Goal: Transaction & Acquisition: Purchase product/service

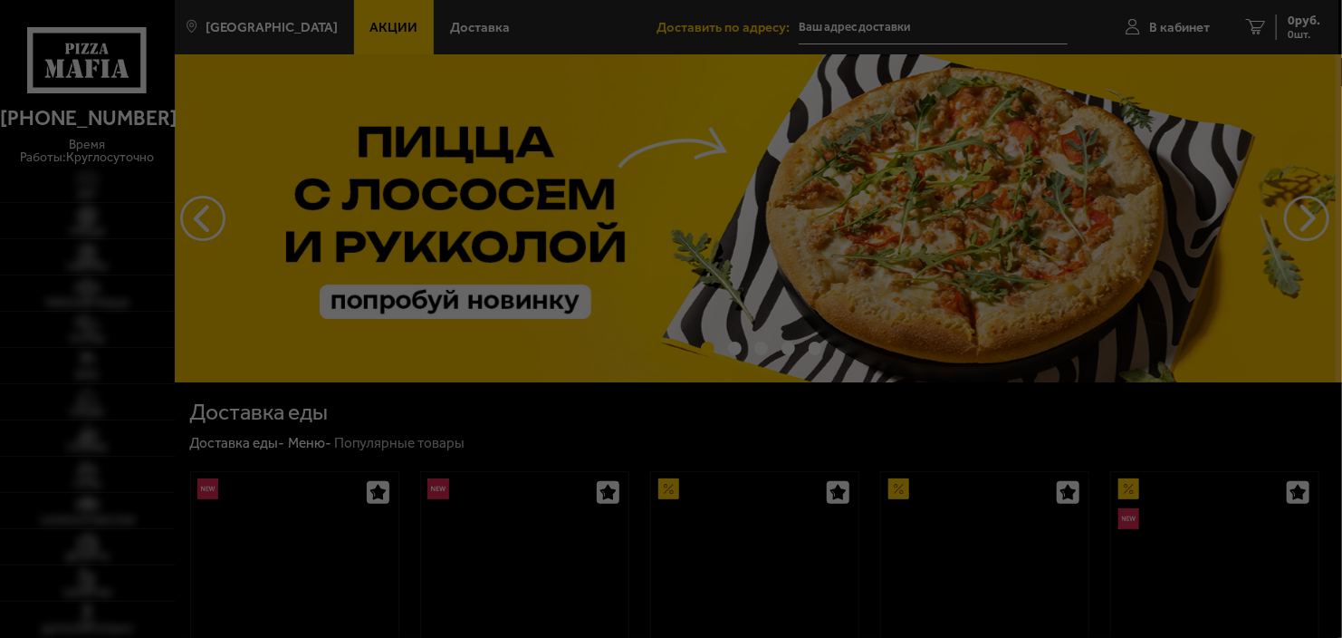
type input "[STREET_ADDRESS]"
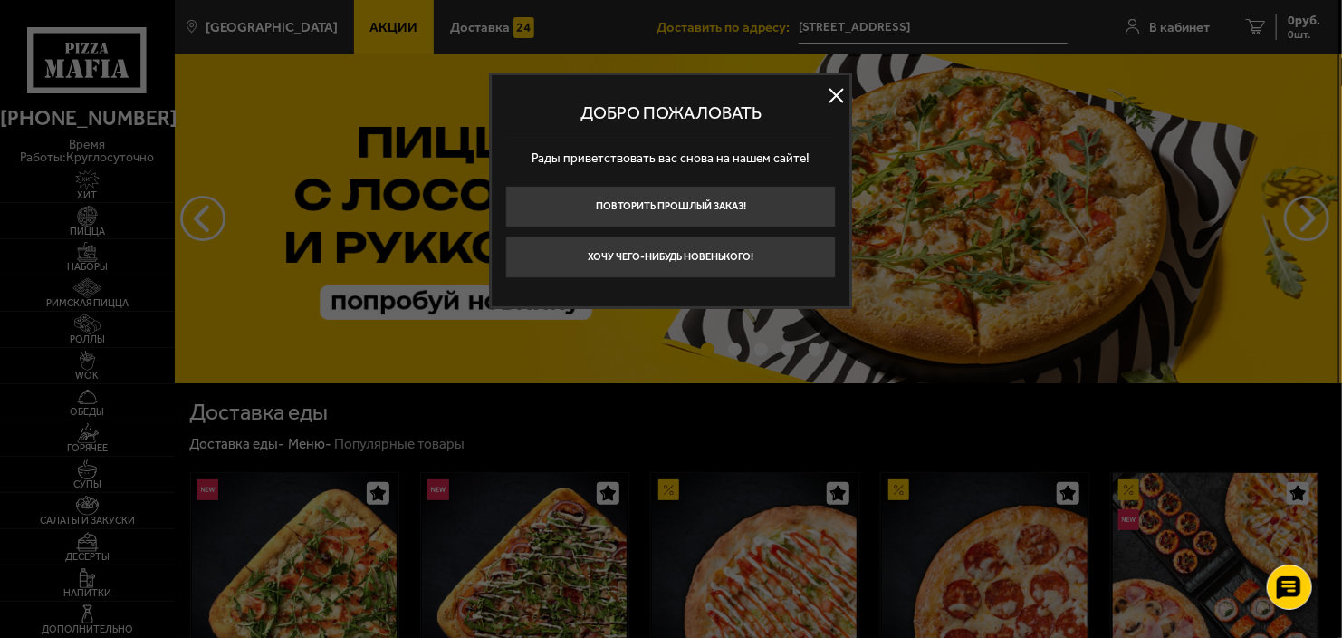
click at [847, 95] on button at bounding box center [836, 95] width 27 height 27
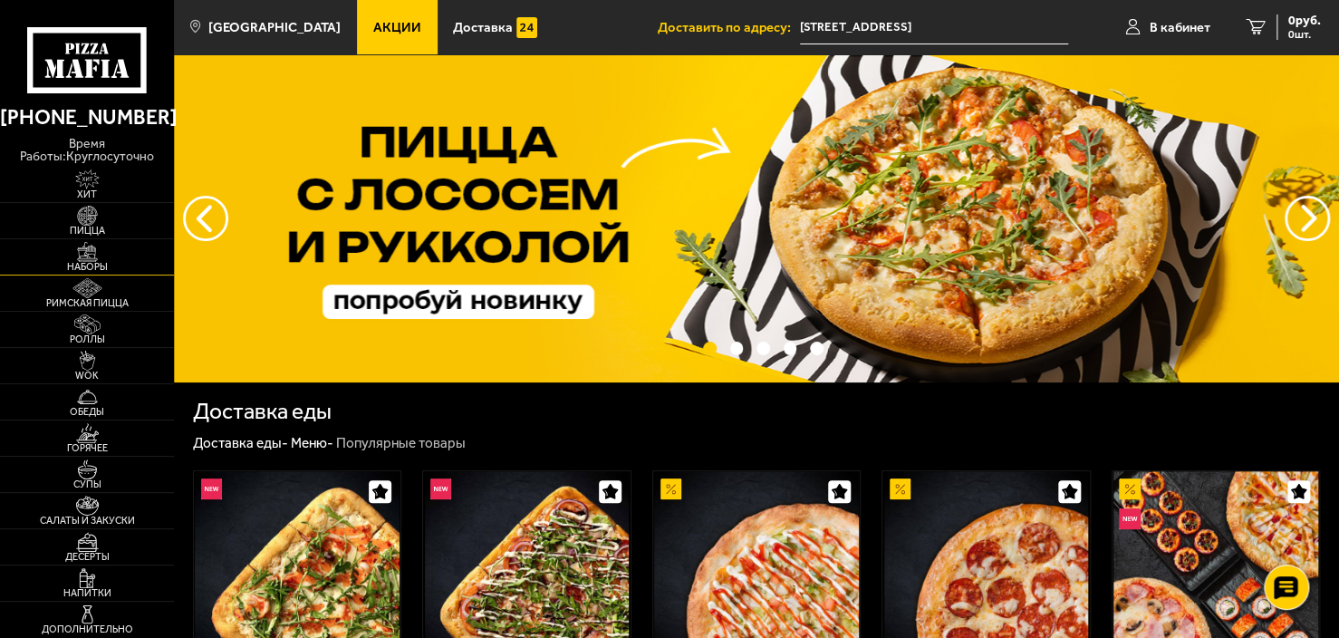
click at [91, 251] on img at bounding box center [87, 252] width 53 height 20
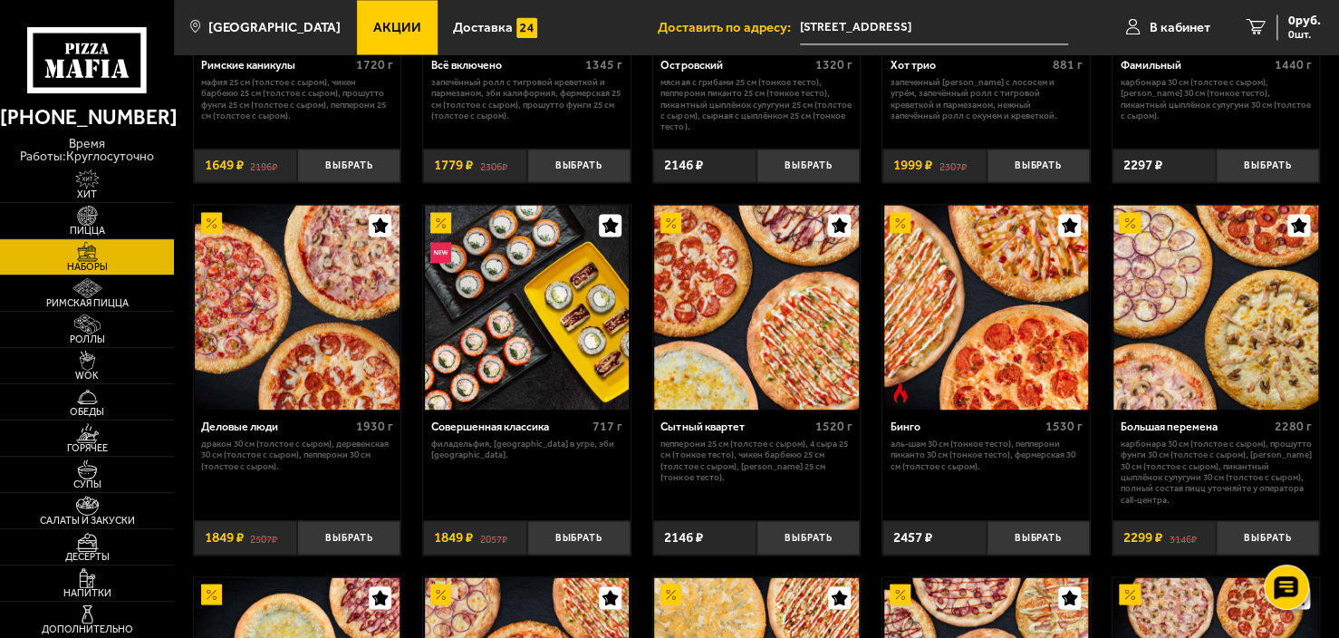
scroll to position [1268, 0]
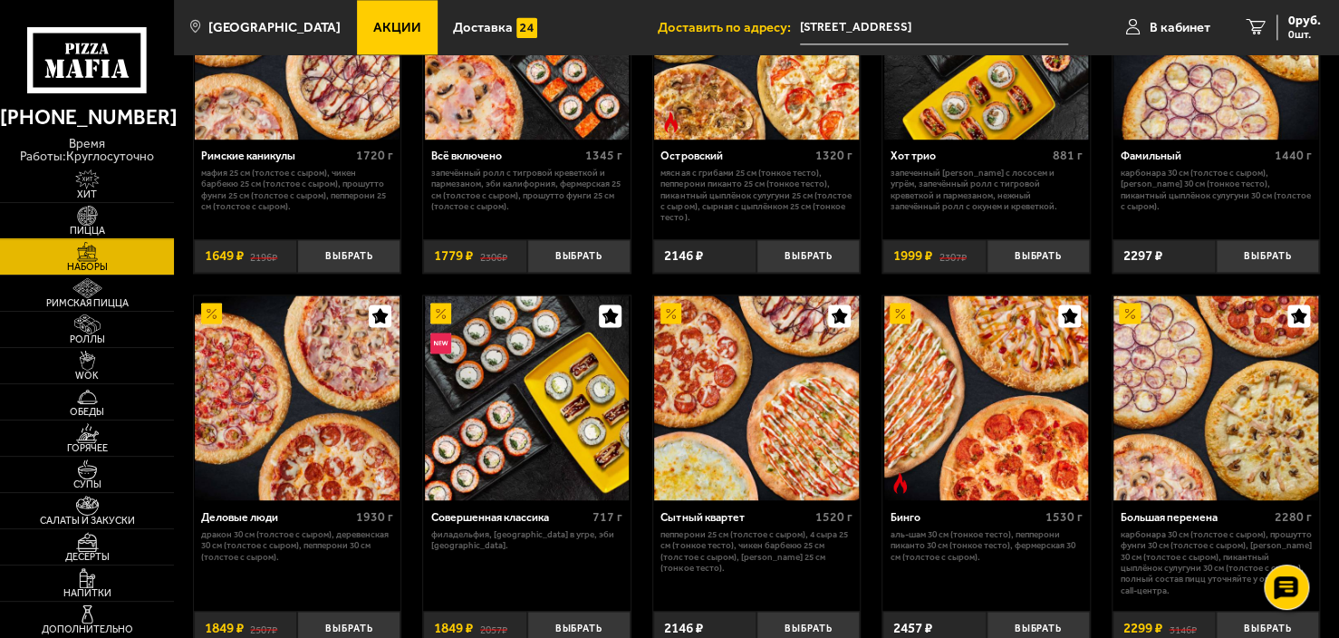
click at [95, 221] on img at bounding box center [87, 216] width 53 height 20
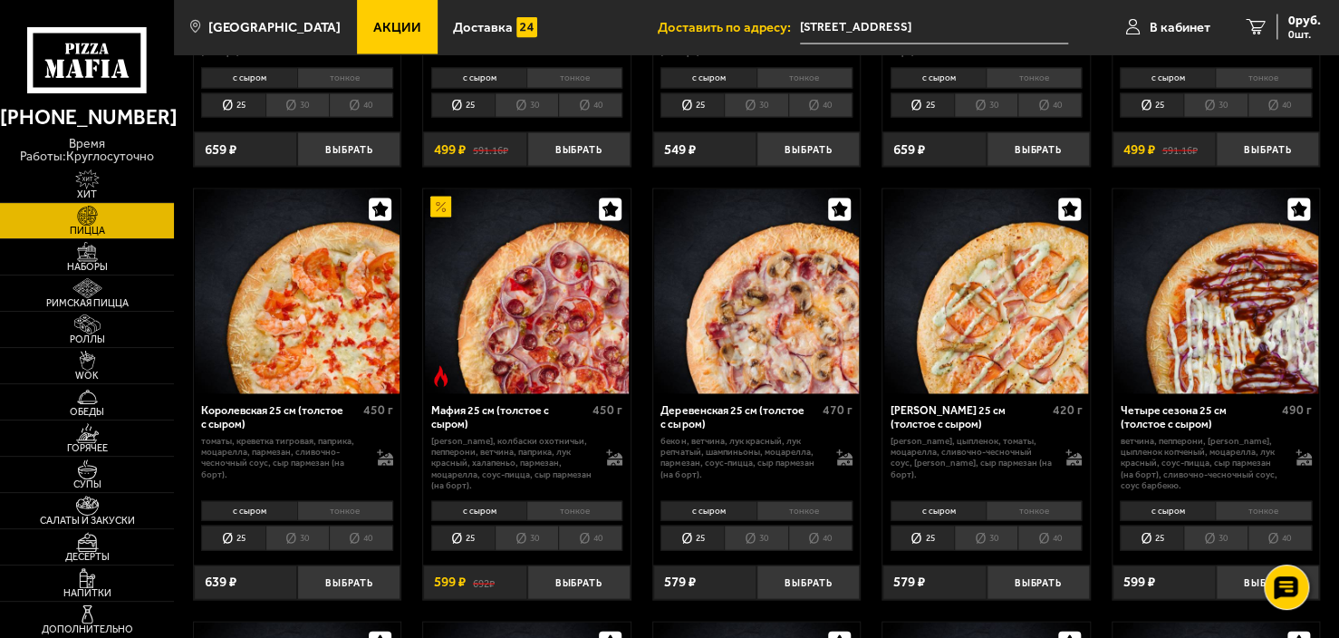
scroll to position [1721, 0]
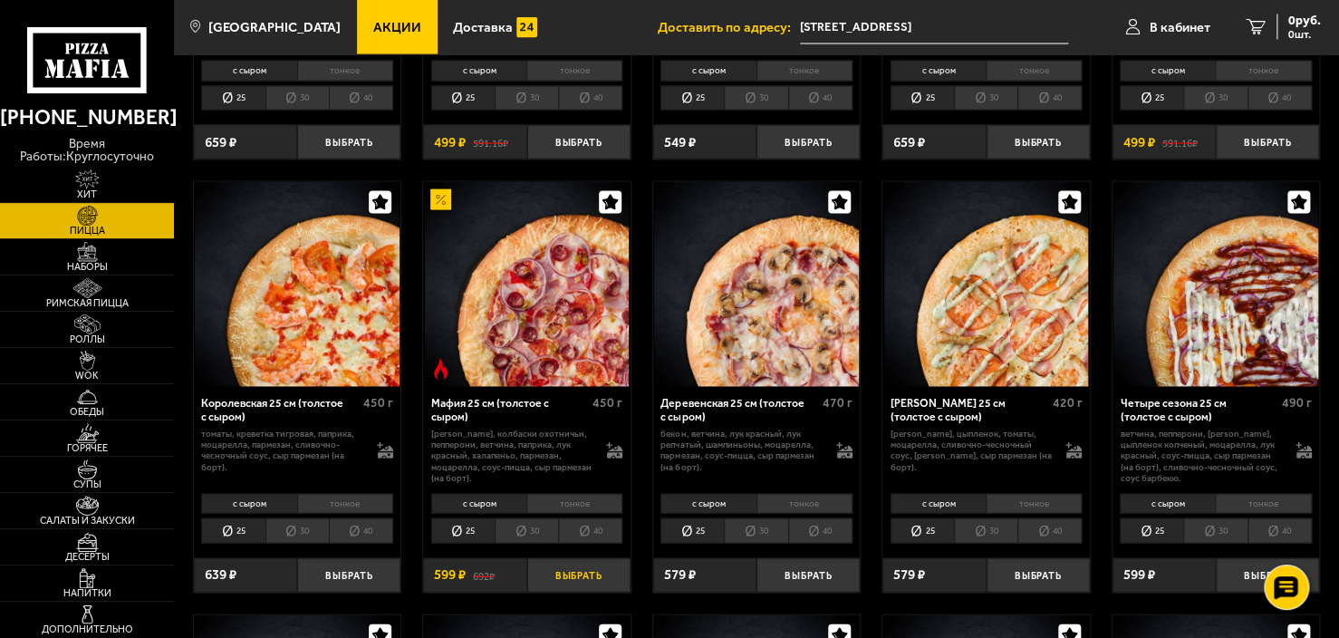
click at [580, 558] on button "Выбрать" at bounding box center [578, 575] width 103 height 34
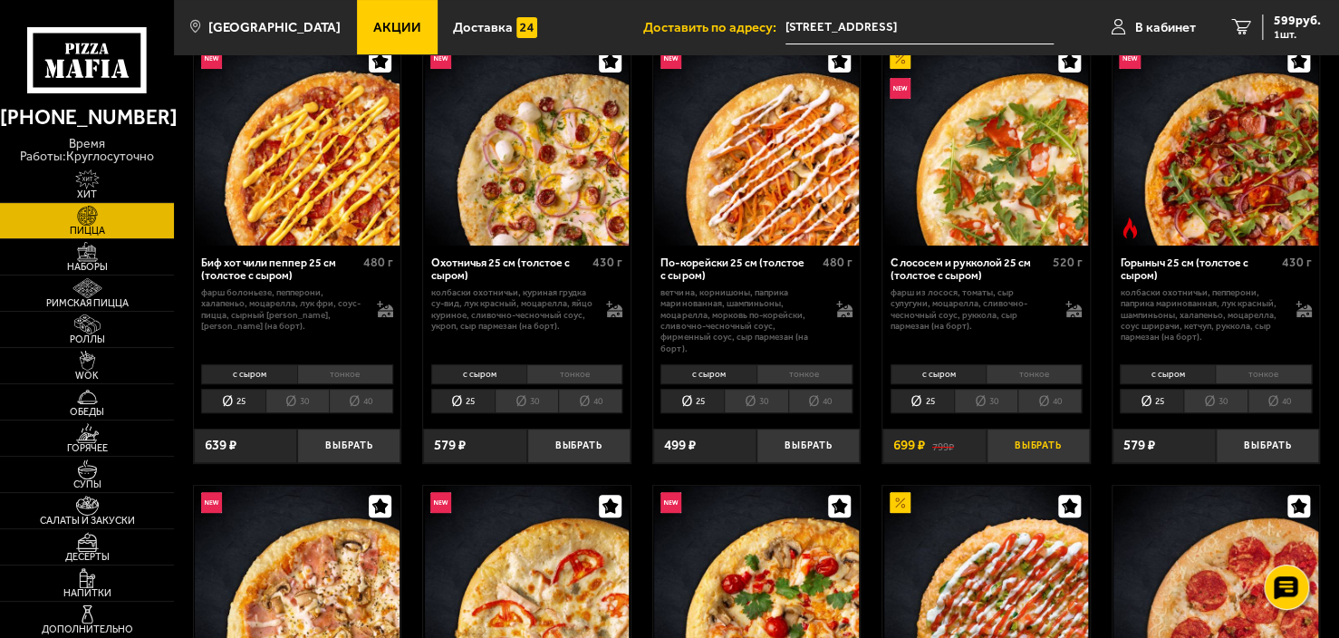
scroll to position [91, 0]
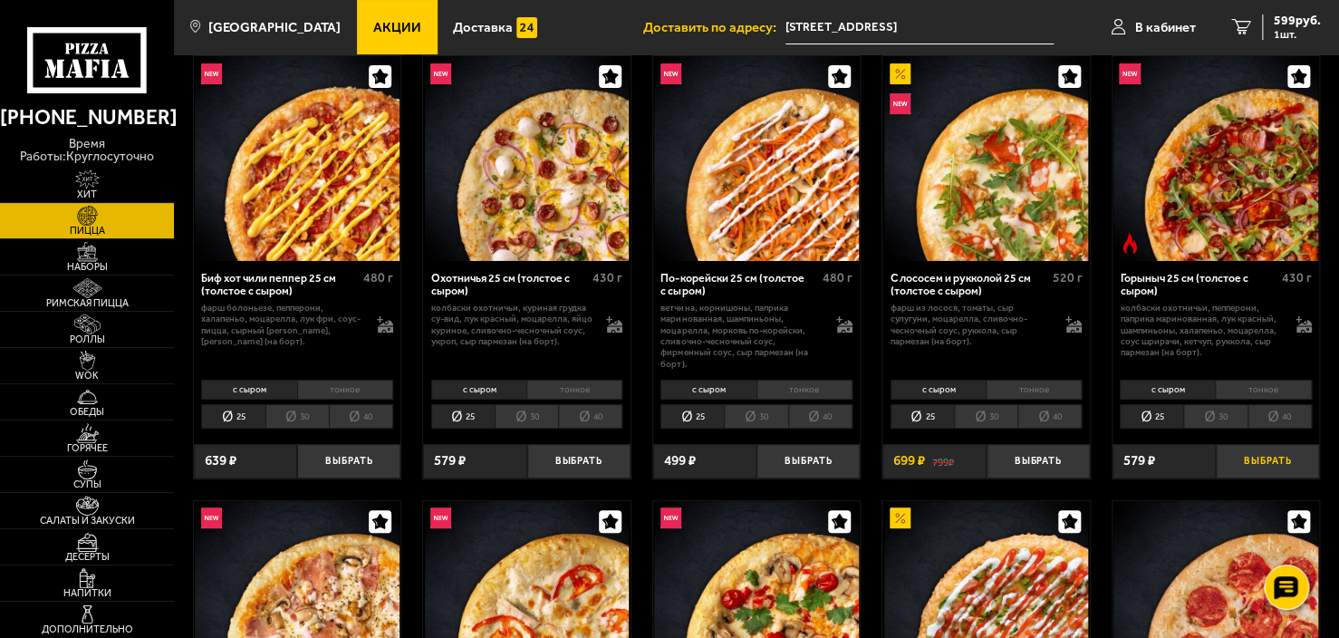
click at [1243, 454] on button "Выбрать" at bounding box center [1266, 461] width 103 height 34
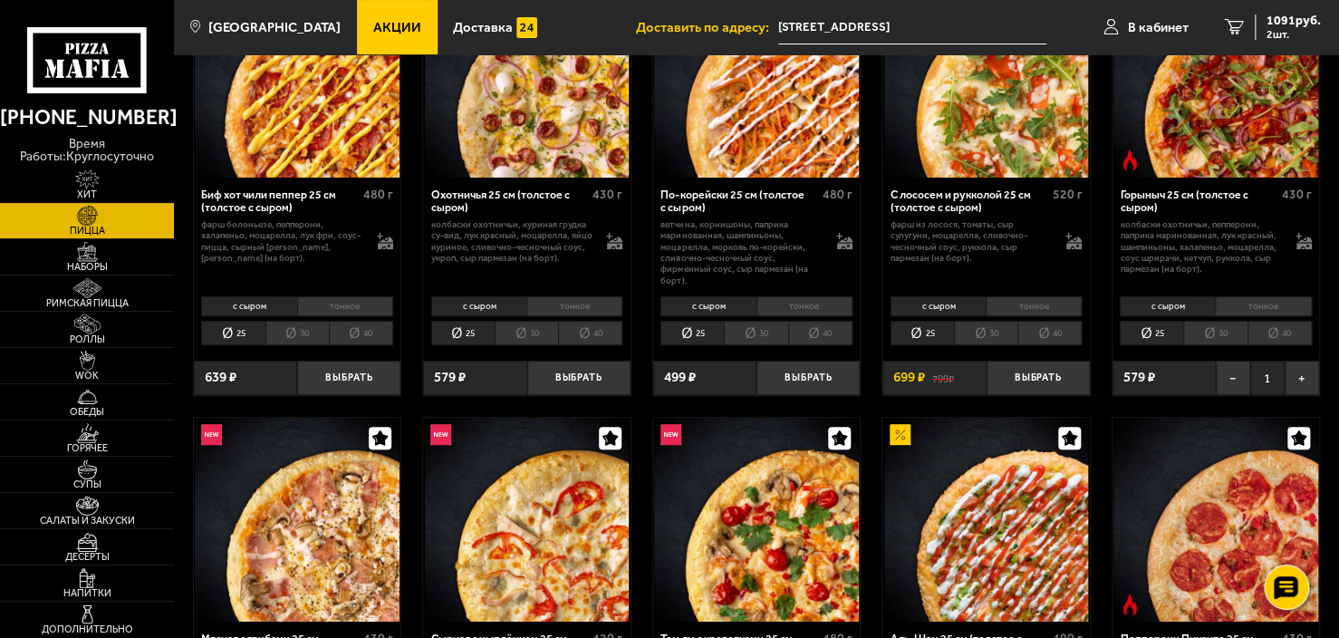
scroll to position [181, 0]
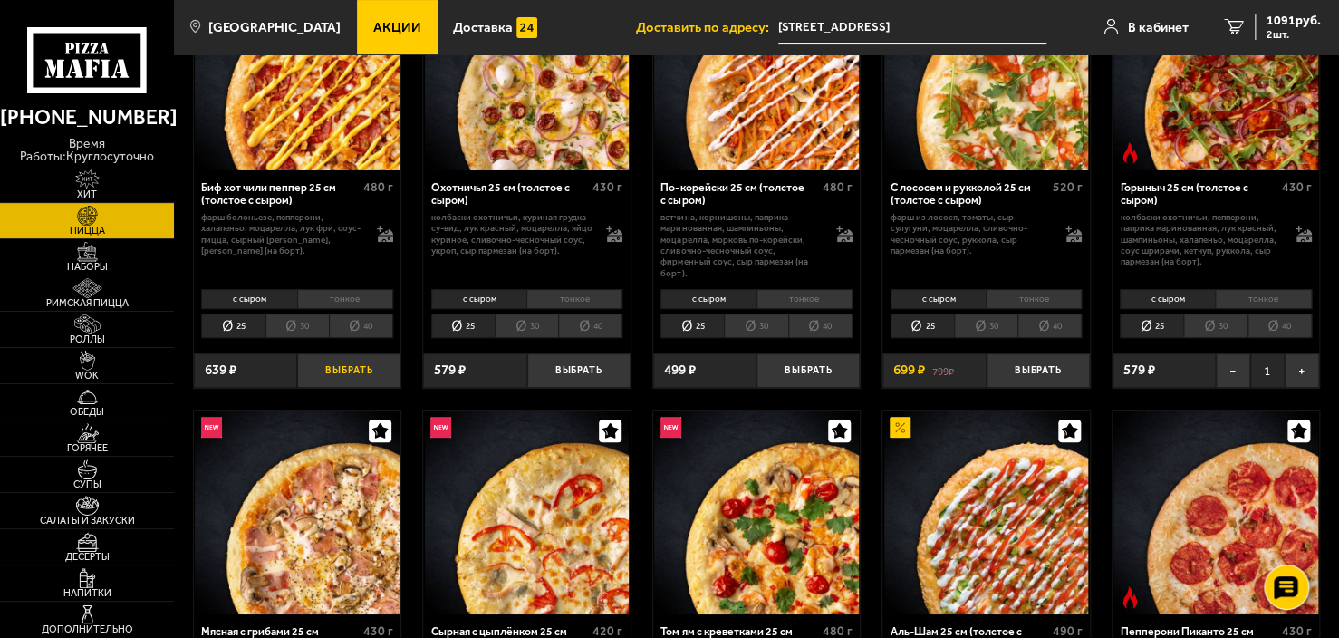
click at [351, 367] on button "Выбрать" at bounding box center [348, 370] width 103 height 34
click at [1293, 30] on span "3 шт." at bounding box center [1293, 34] width 54 height 11
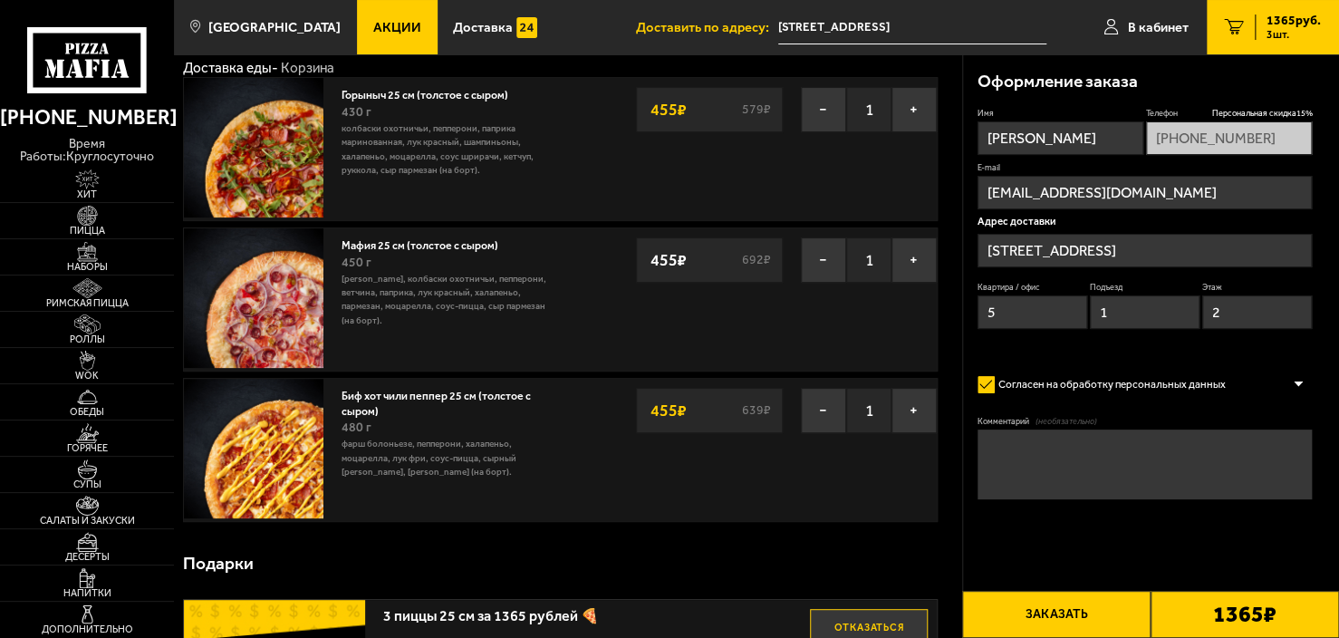
scroll to position [181, 0]
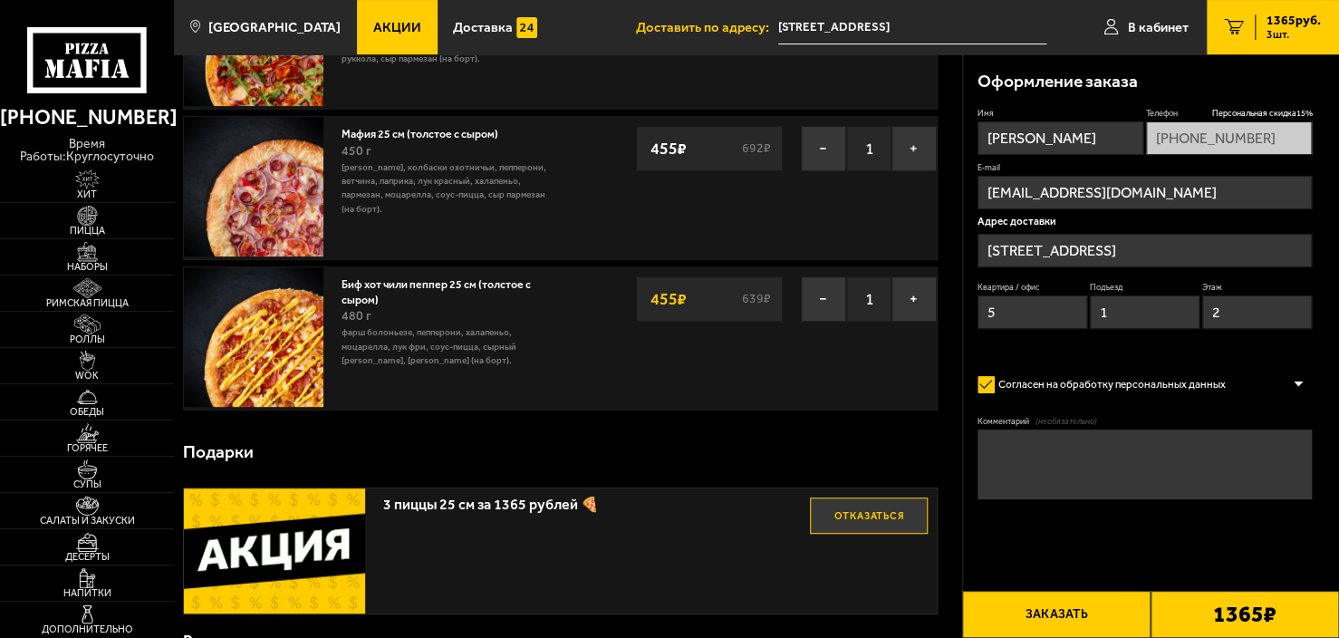
click at [1224, 615] on b "1365 ₽" at bounding box center [1244, 614] width 63 height 23
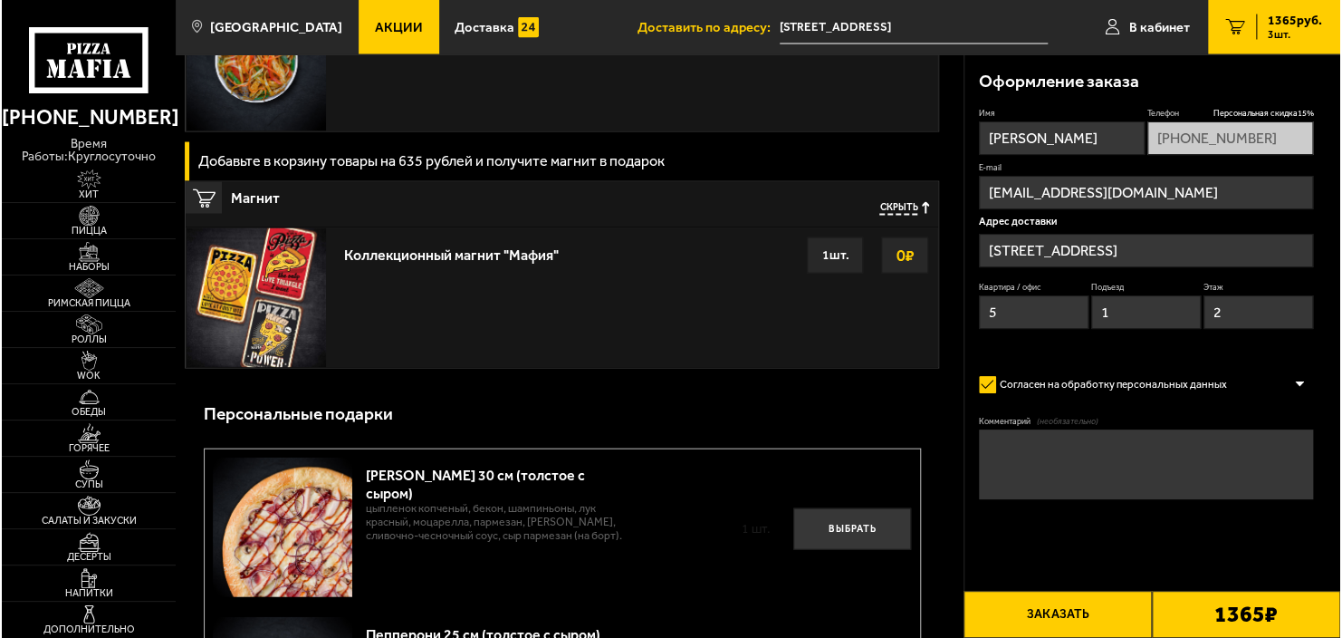
scroll to position [1721, 0]
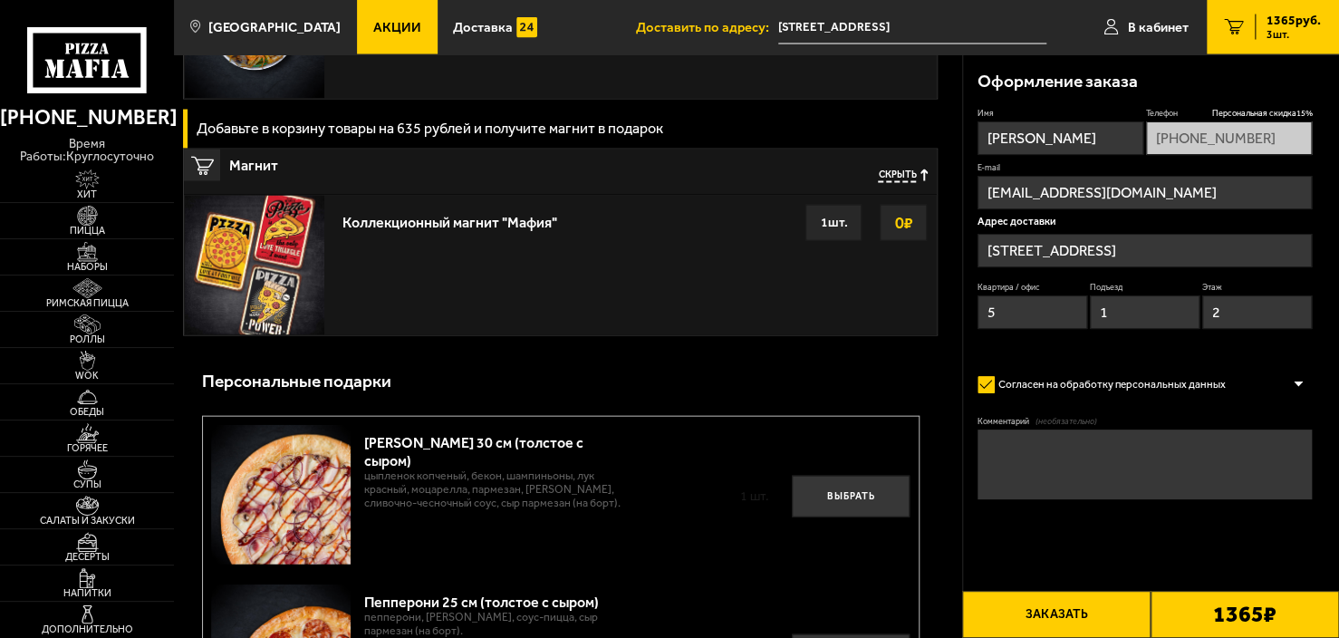
click at [1043, 610] on button "Заказать" at bounding box center [1056, 614] width 188 height 47
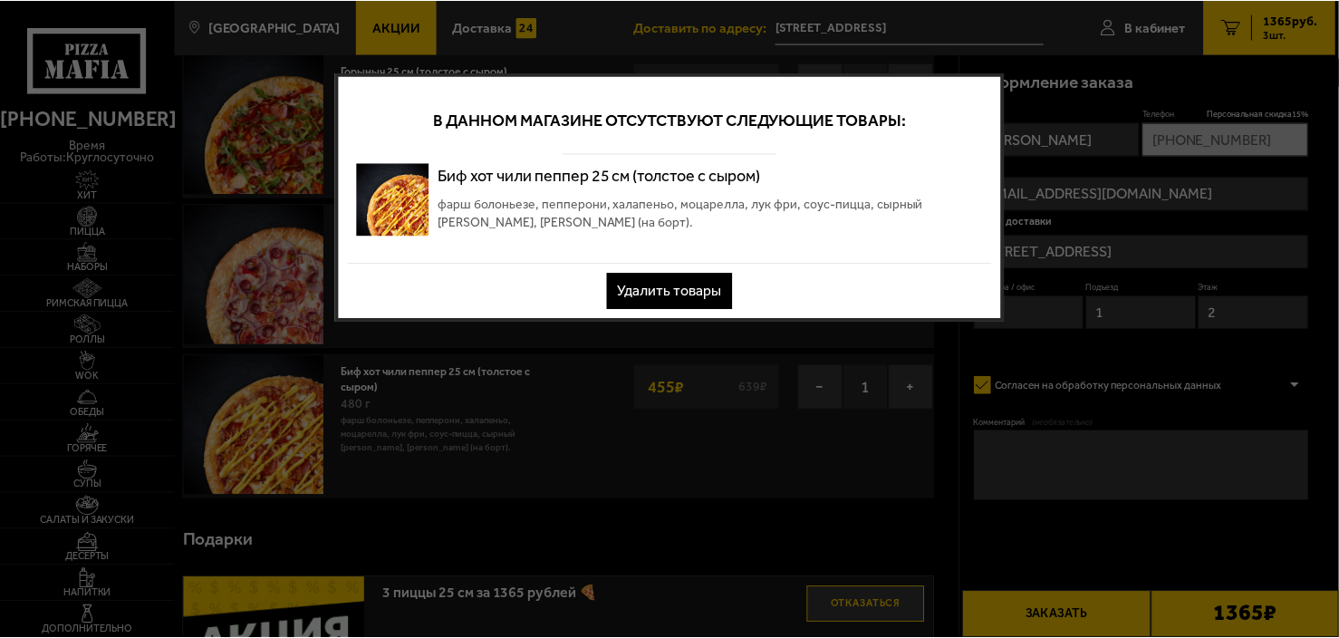
scroll to position [0, 0]
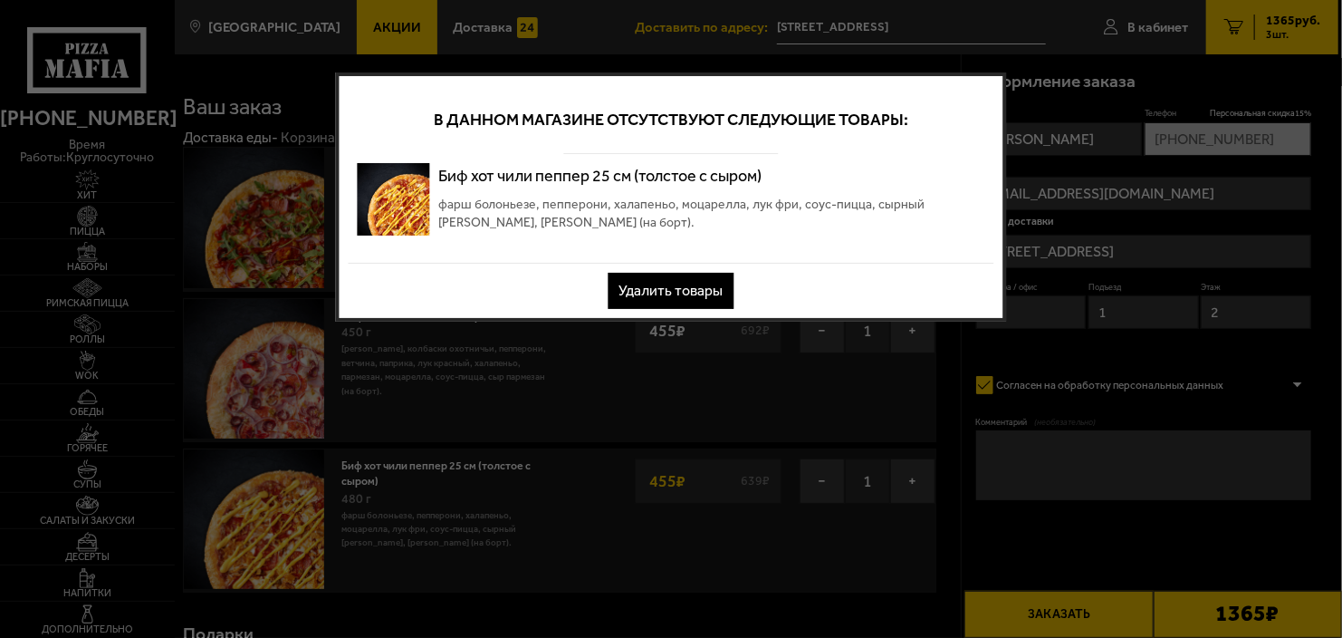
click at [702, 292] on button "Удалить товары" at bounding box center [672, 291] width 126 height 36
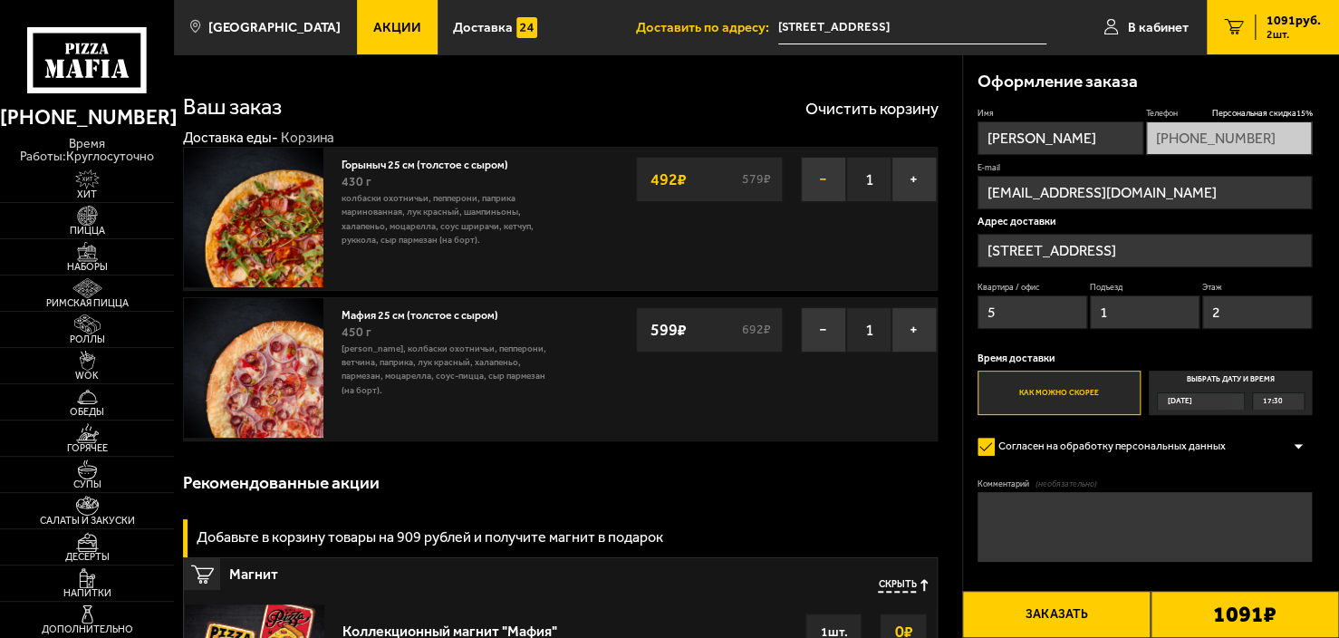
click at [829, 187] on button "−" at bounding box center [823, 179] width 45 height 45
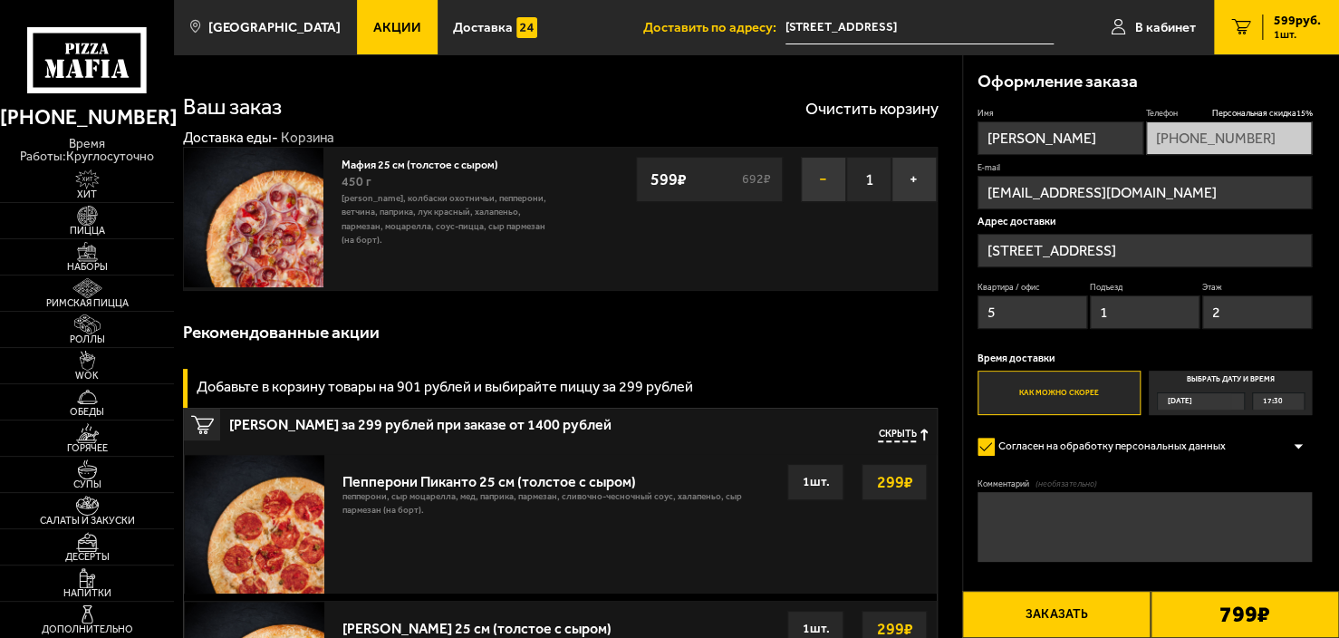
click at [823, 178] on button "−" at bounding box center [823, 179] width 45 height 45
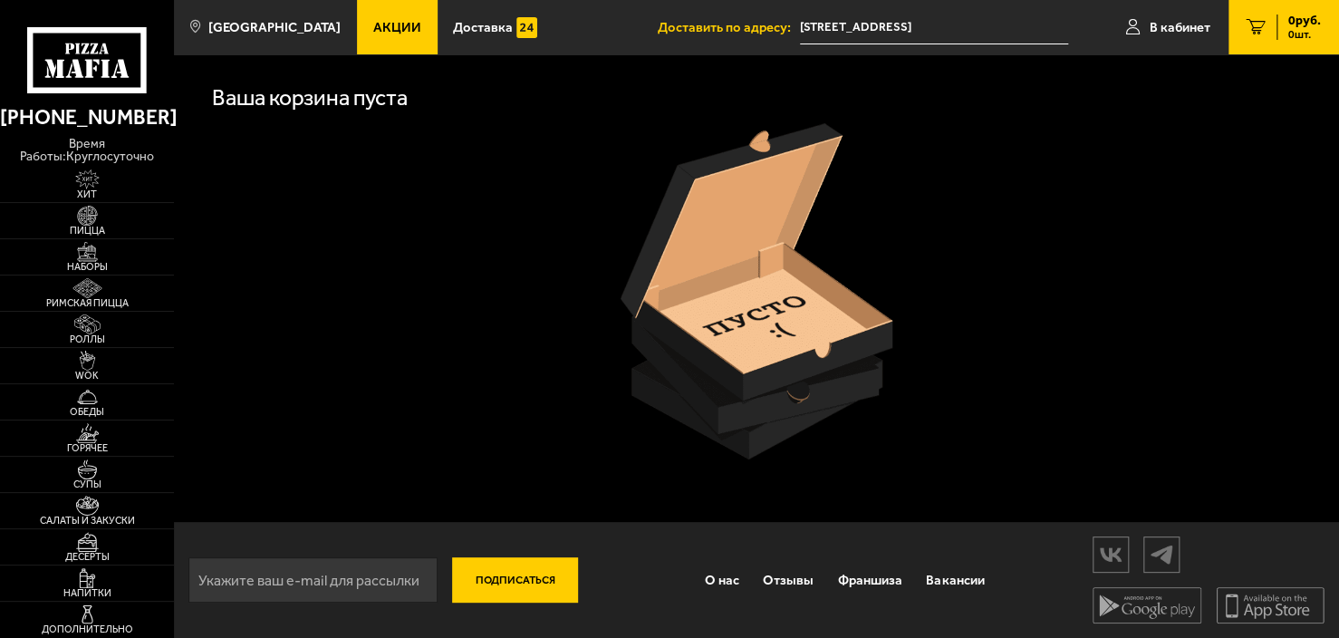
drag, startPoint x: 823, startPoint y: 323, endPoint x: 1023, endPoint y: 276, distance: 205.6
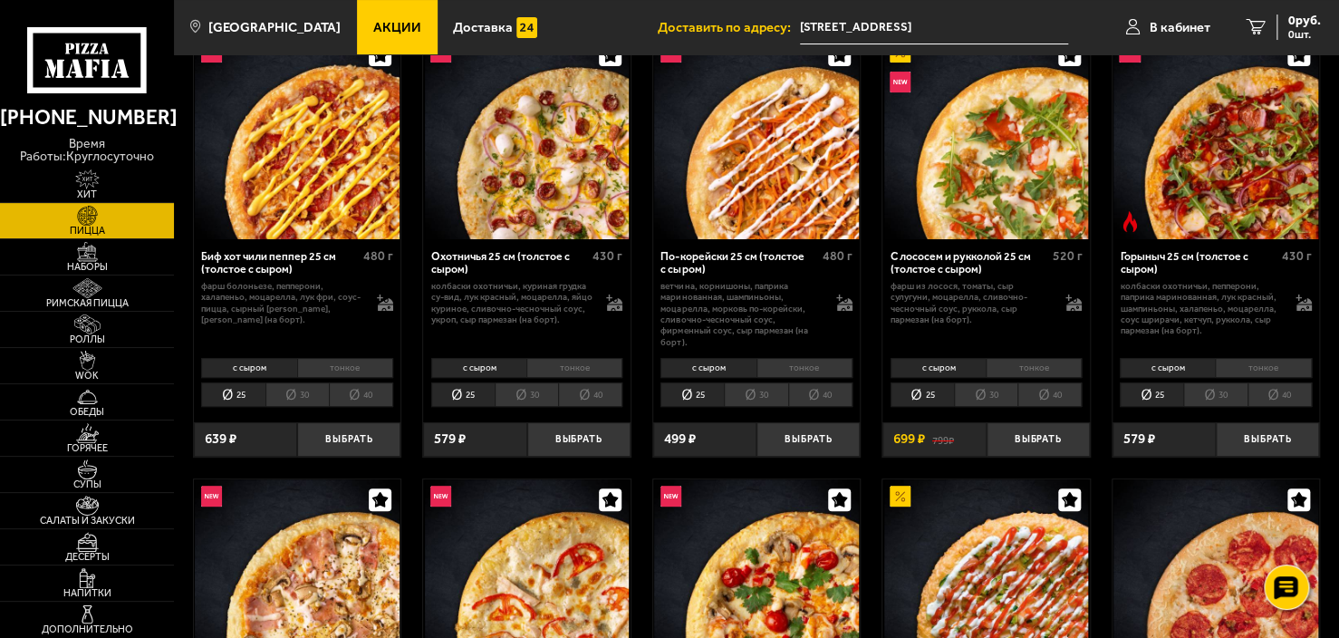
scroll to position [181, 0]
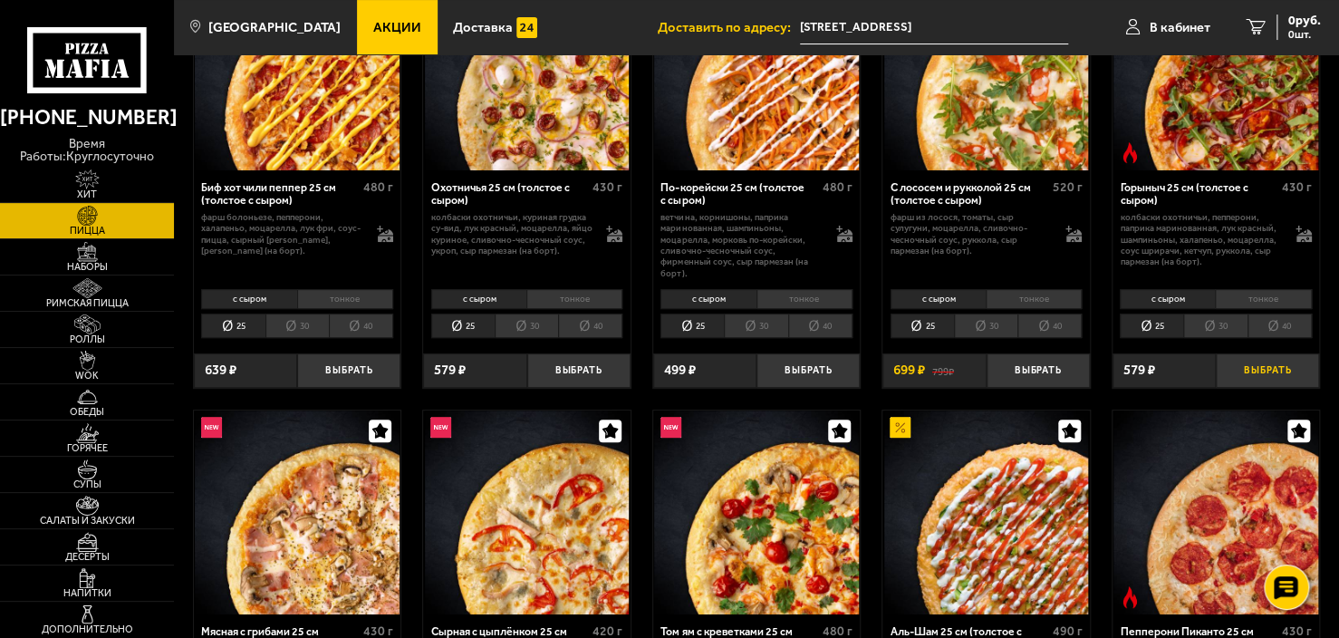
click at [1250, 366] on button "Выбрать" at bounding box center [1266, 370] width 103 height 34
drag, startPoint x: 999, startPoint y: 325, endPoint x: 829, endPoint y: 266, distance: 180.2
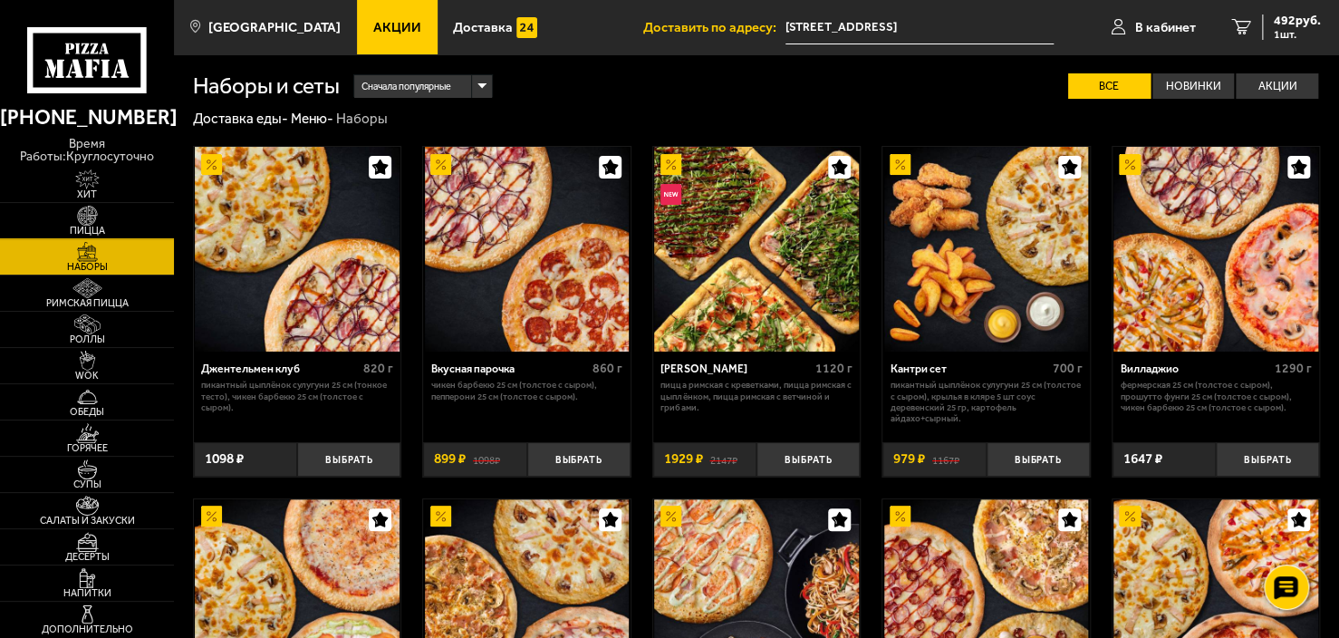
click at [89, 216] on img at bounding box center [87, 216] width 53 height 20
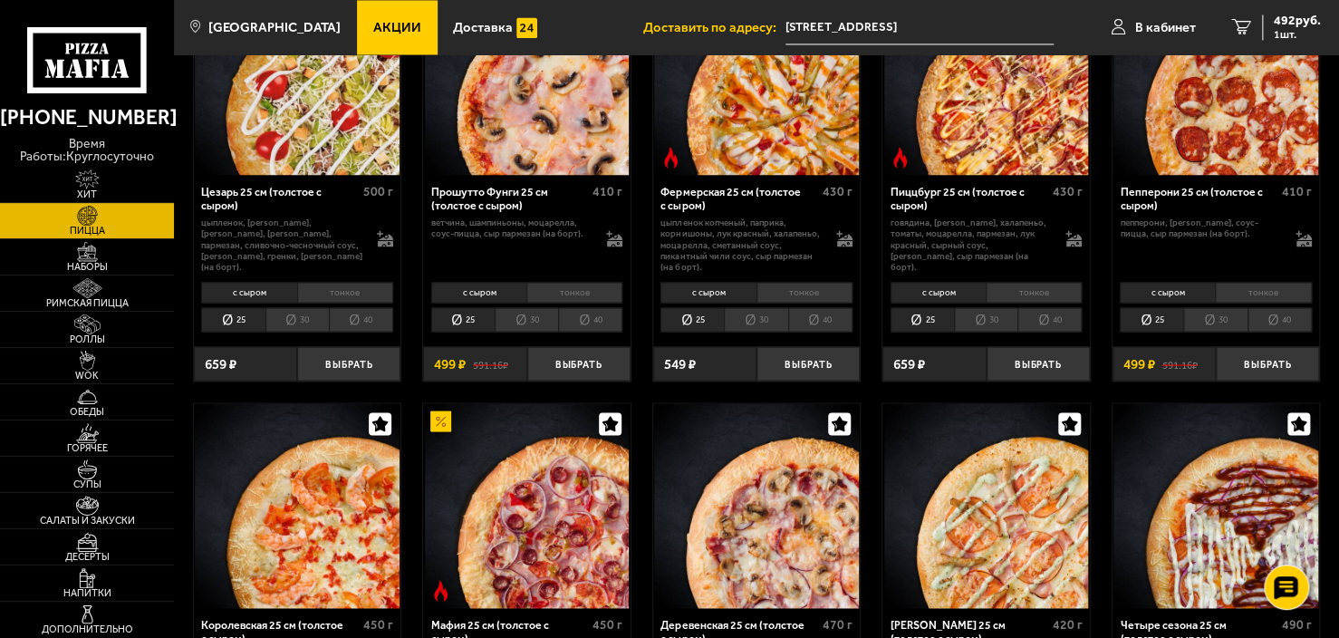
scroll to position [1721, 0]
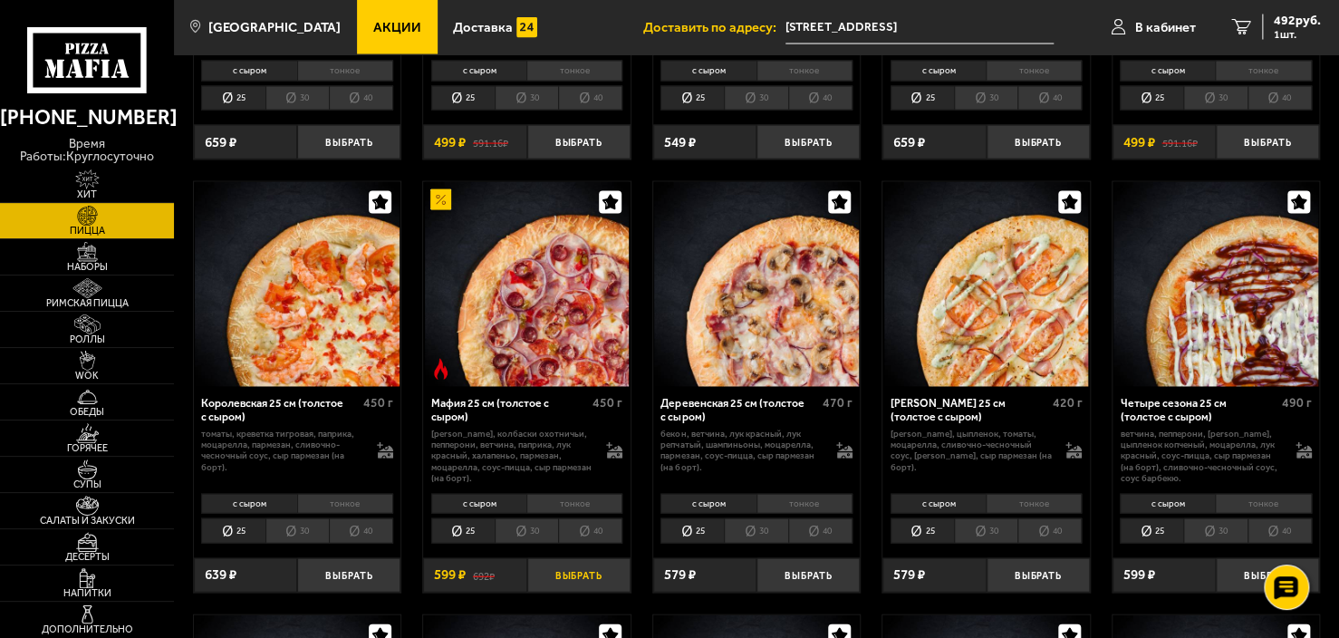
click at [572, 558] on button "Выбрать" at bounding box center [578, 575] width 103 height 34
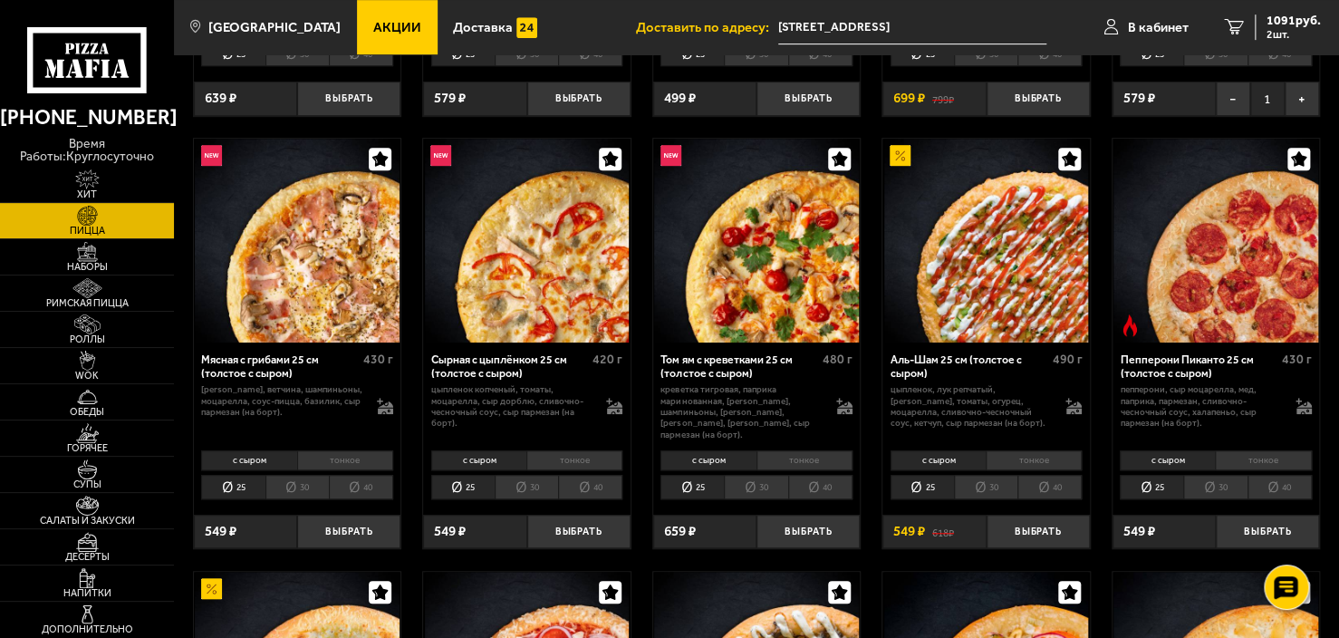
scroll to position [543, 0]
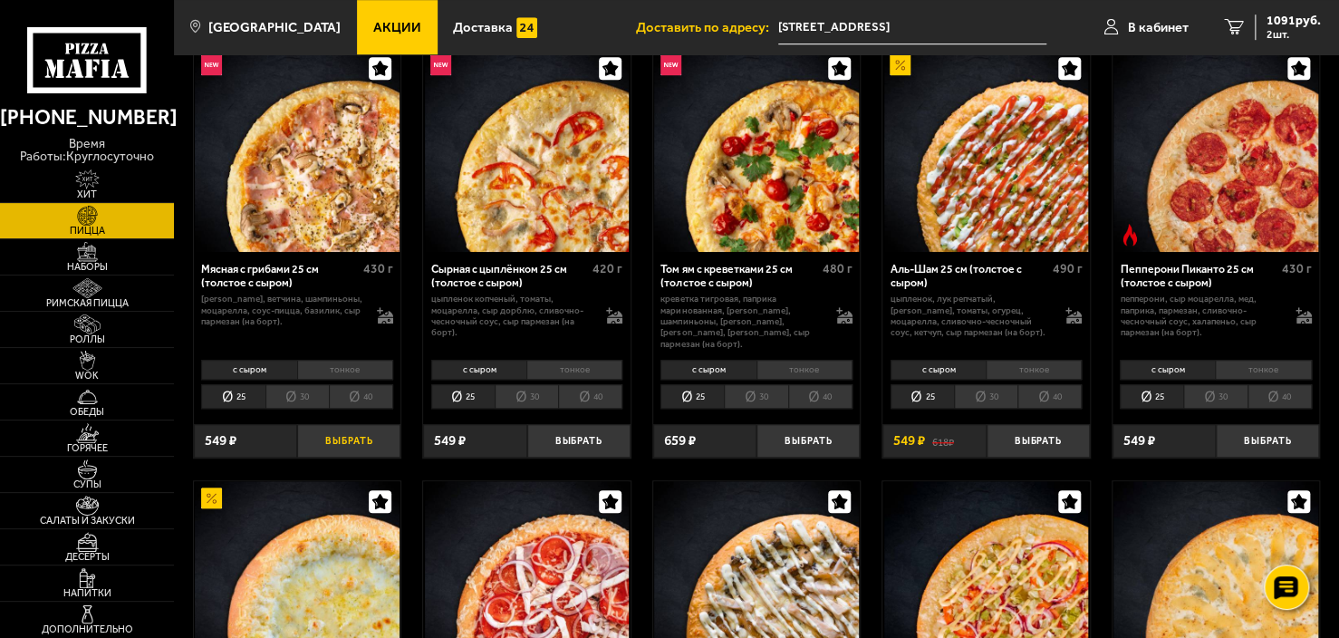
click at [360, 432] on button "Выбрать" at bounding box center [348, 441] width 103 height 34
click at [1270, 18] on span "1365 руб." at bounding box center [1293, 20] width 54 height 13
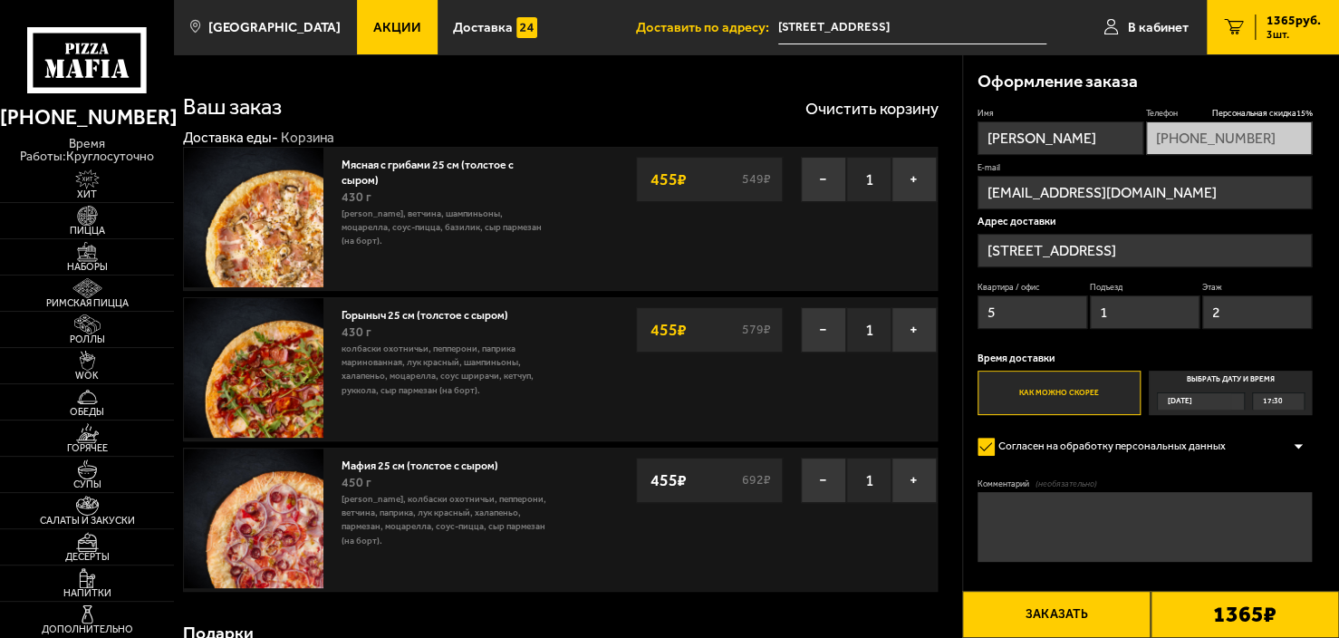
click at [1093, 606] on button "Заказать" at bounding box center [1056, 614] width 188 height 47
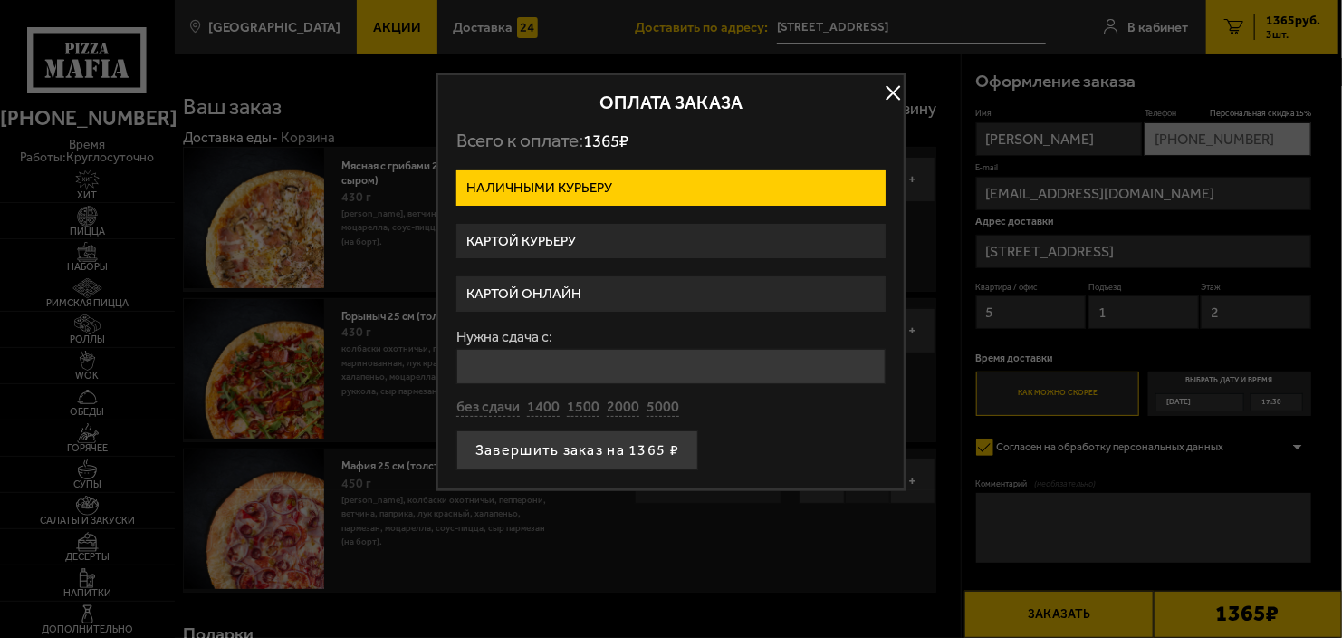
click at [625, 368] on input "Нужна сдача с:" at bounding box center [670, 366] width 429 height 35
click at [476, 402] on div "Нужна сдача с: без сдачи 1400 1500 2000 5000" at bounding box center [670, 374] width 429 height 88
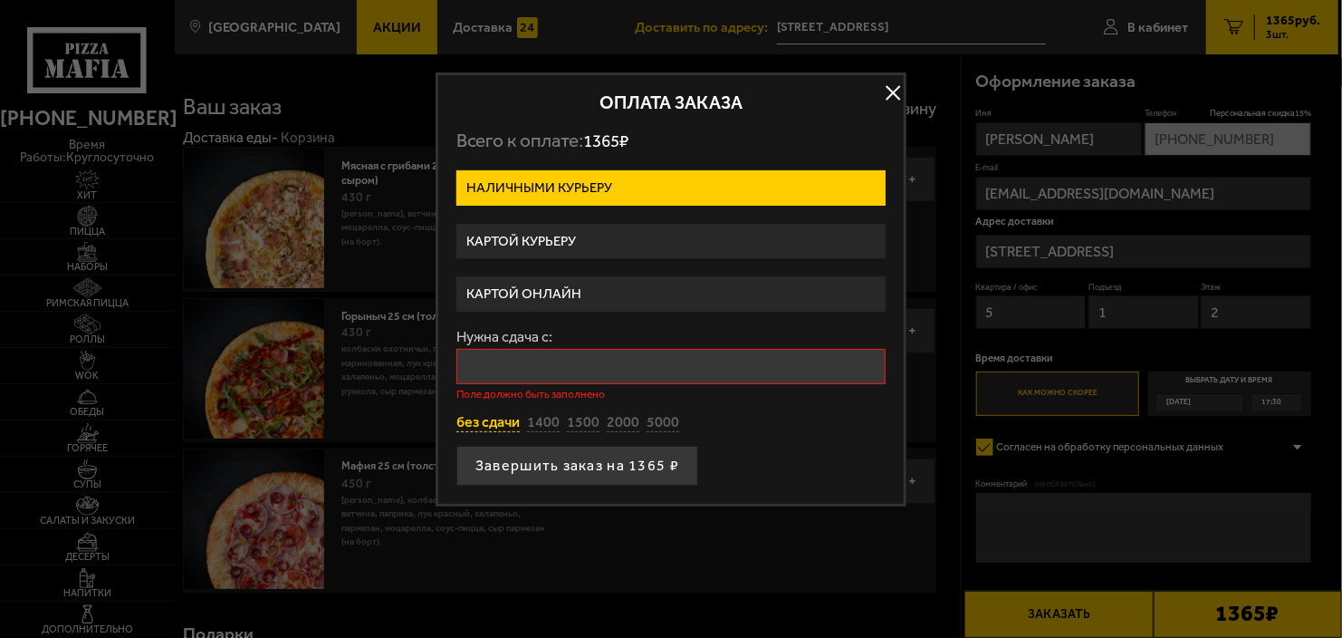
click at [482, 425] on button "без сдачи" at bounding box center [487, 423] width 63 height 20
type input "0"
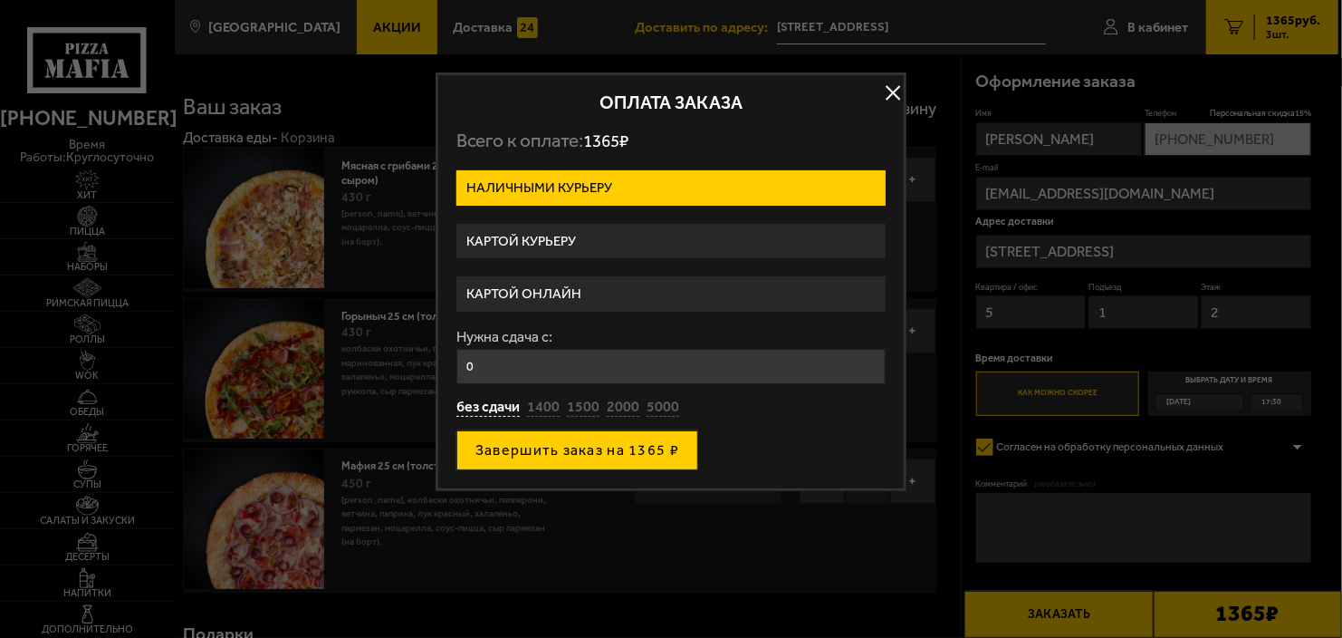
click at [591, 453] on button "Завершить заказ на 1365 ₽" at bounding box center [577, 450] width 242 height 40
